Goal: Communication & Community: Answer question/provide support

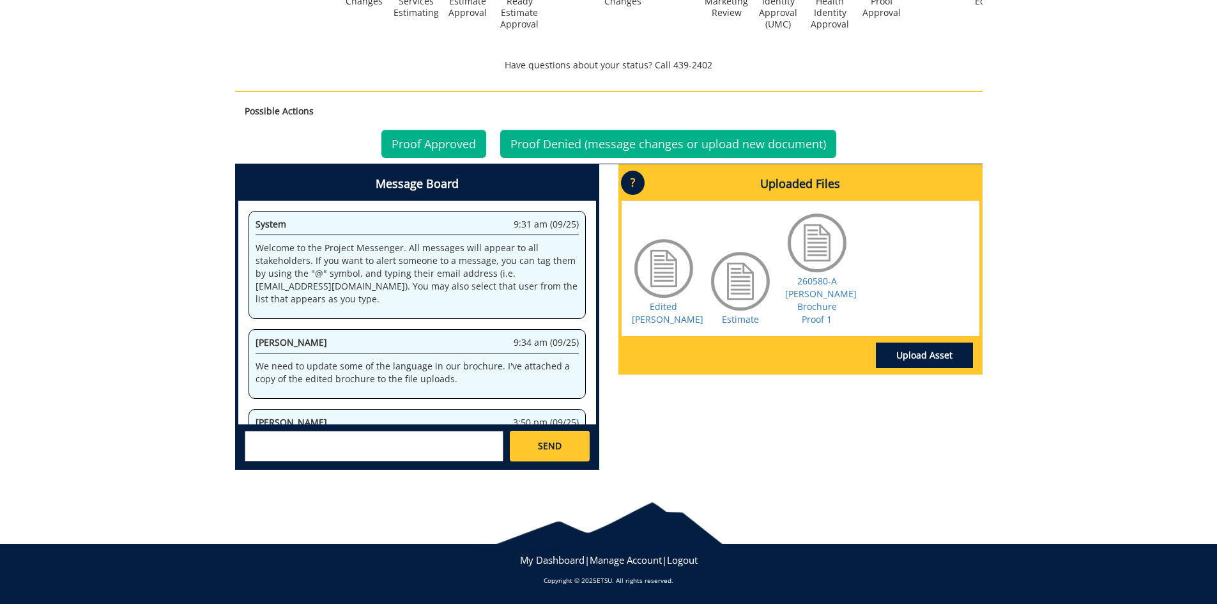
scroll to position [263, 0]
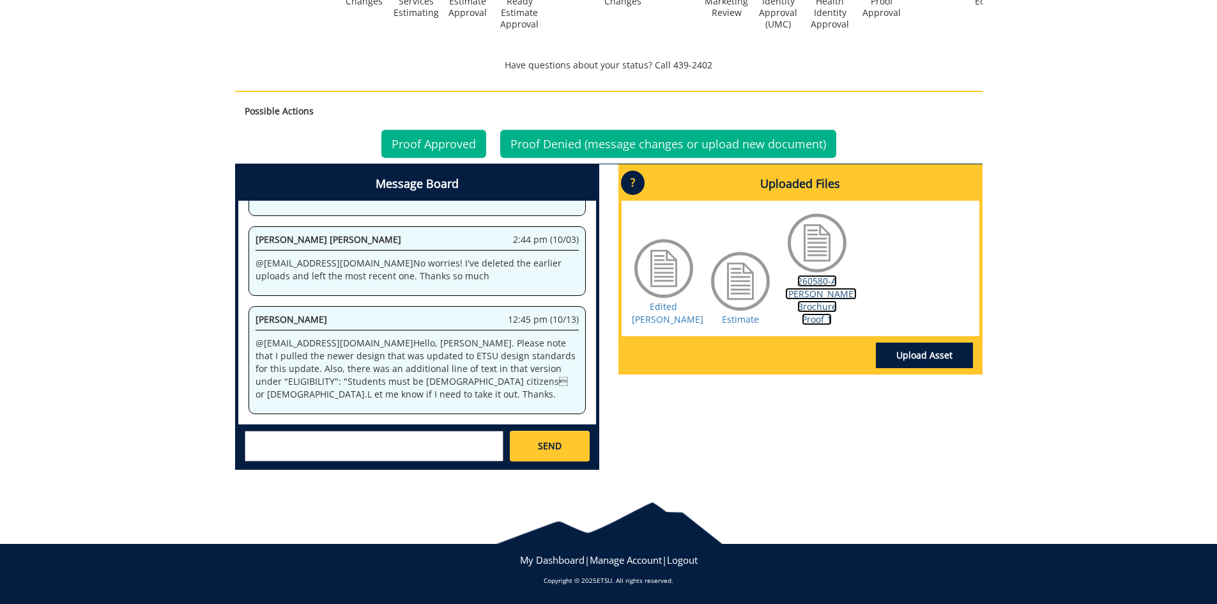
click at [808, 282] on link "260580-A [PERSON_NAME] Brochure Proof 1" at bounding box center [821, 300] width 72 height 50
click at [367, 443] on textarea at bounding box center [374, 446] width 259 height 31
click at [345, 450] on textarea "To enrich screen reader interactions, please activate Accessibility in Grammarl…" at bounding box center [374, 446] width 259 height 31
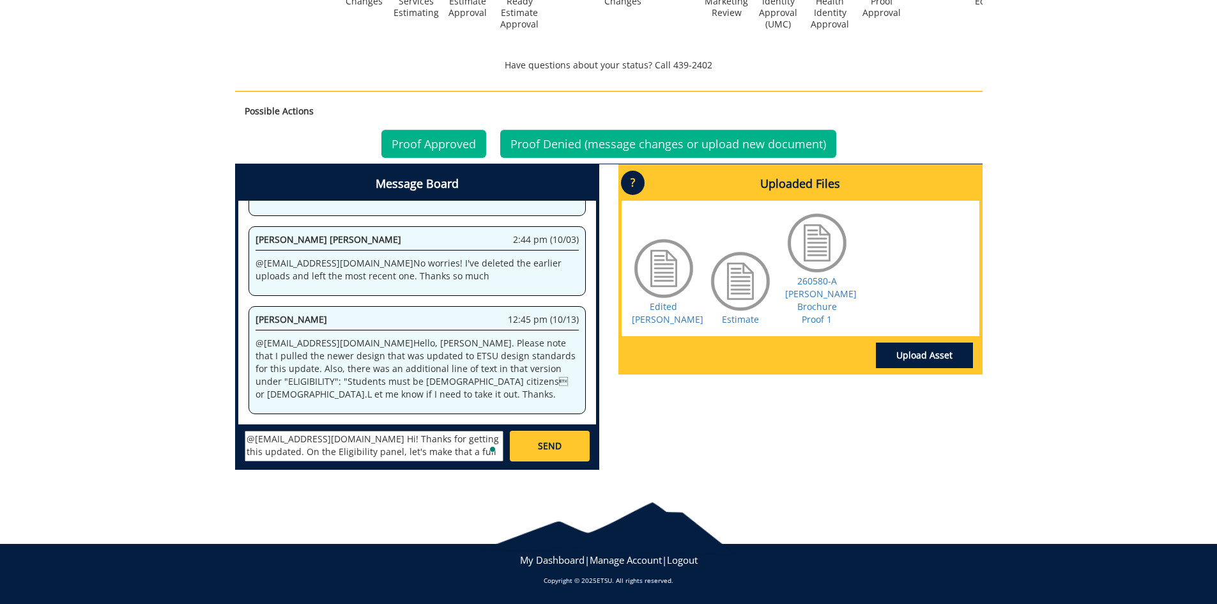
scroll to position [10, 0]
click at [323, 445] on textarea "@[EMAIL_ADDRESS][DOMAIN_NAME] Hi! Thanks for getting this updated. On the Eligi…" at bounding box center [374, 446] width 259 height 31
click at [378, 456] on textarea "@[EMAIL_ADDRESS][DOMAIN_NAME] Hi! Thanks for getting this updated. Under "ELIGI…" at bounding box center [374, 446] width 259 height 31
click at [403, 442] on textarea "@[EMAIL_ADDRESS][DOMAIN_NAME] Hi! Thanks for getting this updated. Under "ELIGI…" at bounding box center [374, 446] width 259 height 31
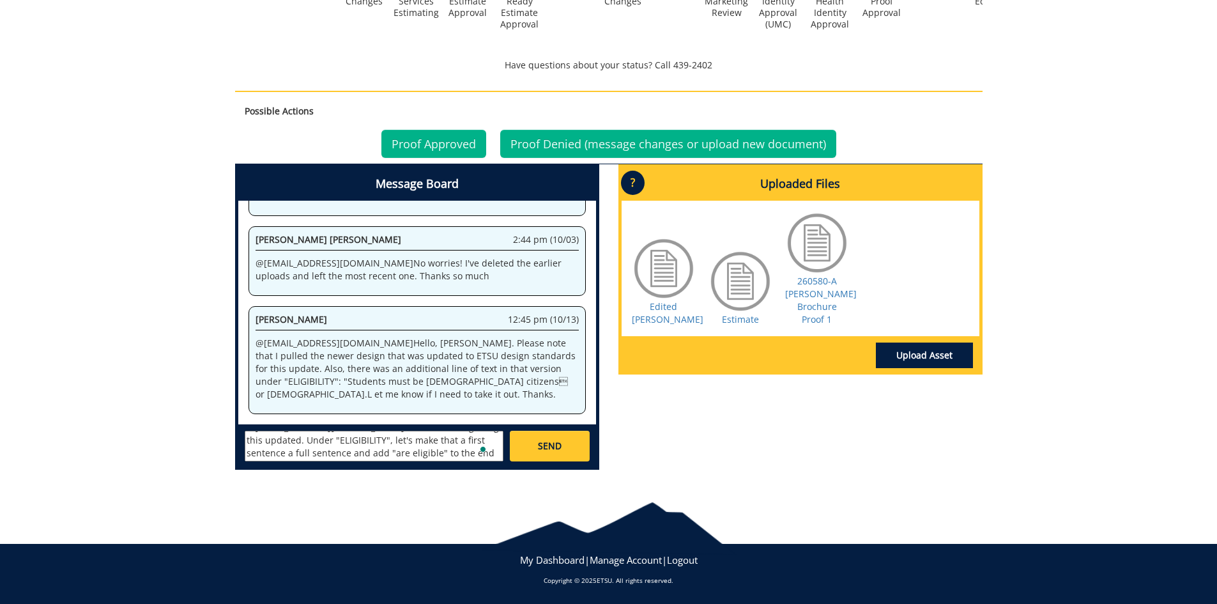
scroll to position [23, 0]
type textarea "@[EMAIL_ADDRESS][DOMAIN_NAME] Hi! Thanks for getting this updated. Under "ELIGI…"
click at [560, 438] on link "SEND" at bounding box center [549, 446] width 79 height 31
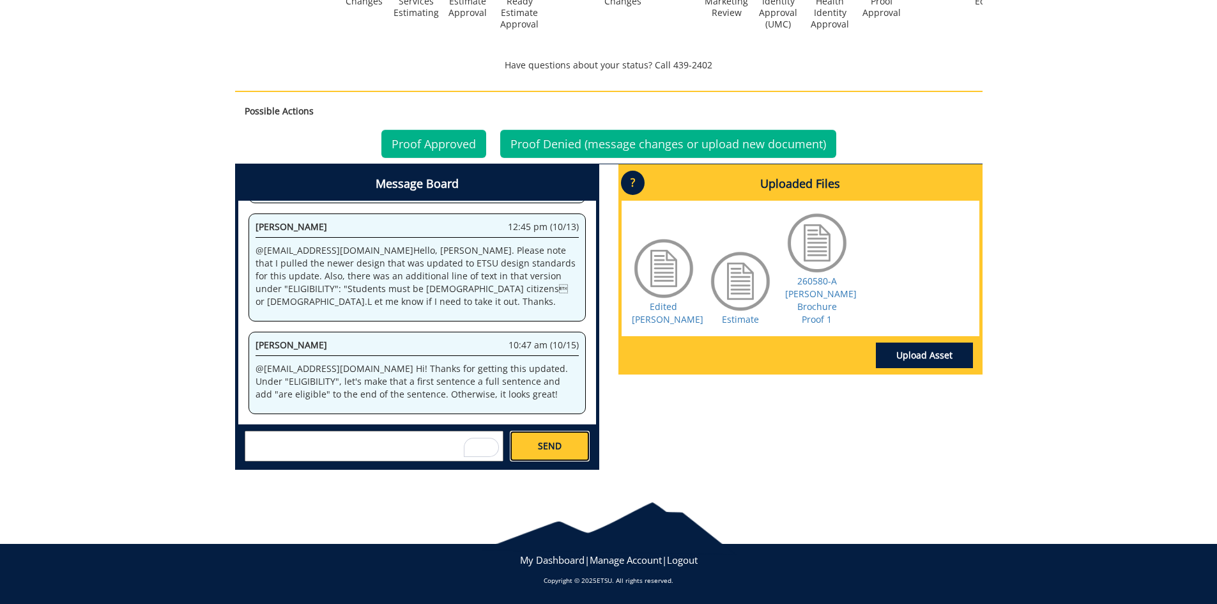
scroll to position [1492, 0]
click at [656, 415] on div "Message Board System 9:31 am (09/25) Welcome to the Project Messenger. All mess…" at bounding box center [609, 322] width 767 height 316
